Goal: Transaction & Acquisition: Purchase product/service

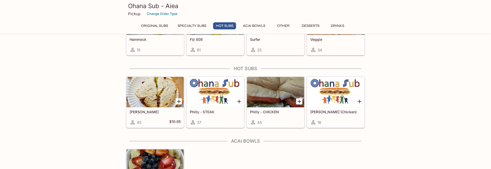
scroll to position [430, 0]
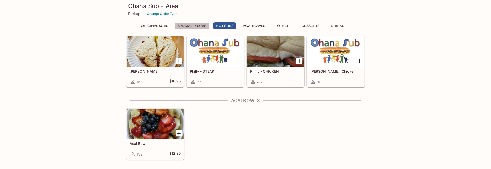
click at [188, 27] on button "Specialty Subs" at bounding box center [192, 25] width 34 height 7
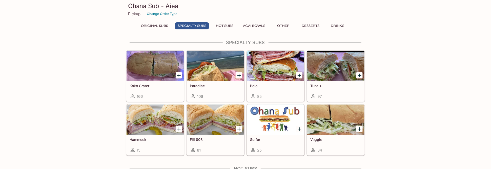
scroll to position [285, 0]
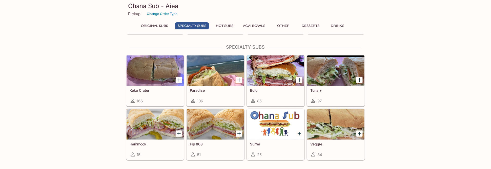
click at [148, 26] on button "Original Subs" at bounding box center [154, 25] width 33 height 7
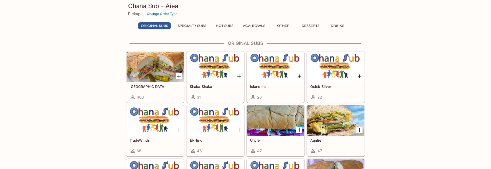
scroll to position [0, 0]
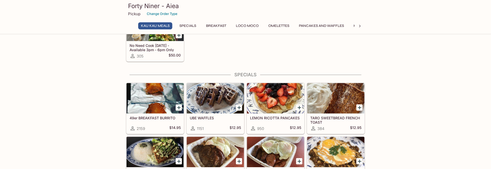
scroll to position [51, 0]
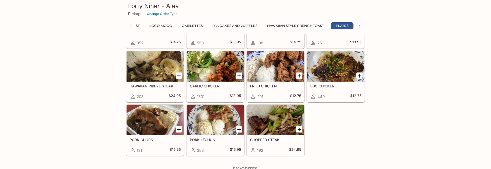
scroll to position [911, 0]
